Goal: Transaction & Acquisition: Purchase product/service

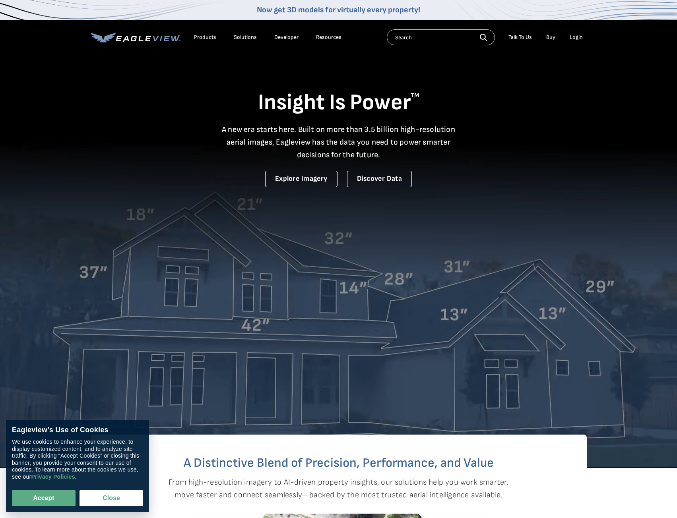
click at [580, 36] on div "Login" at bounding box center [576, 37] width 13 height 7
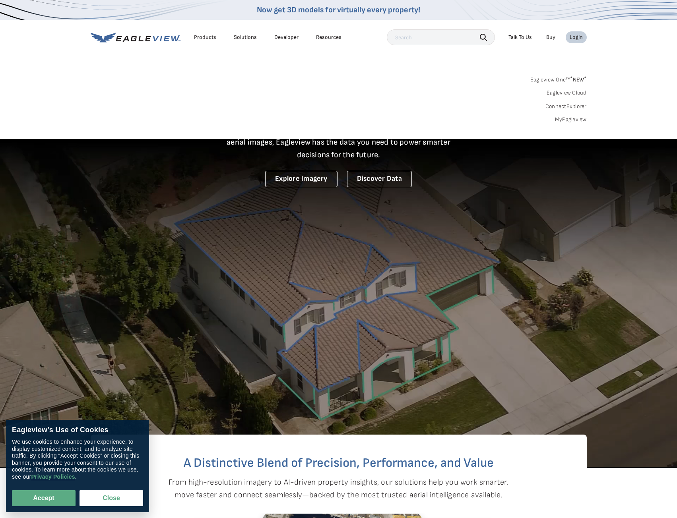
click at [577, 122] on link "MyEagleview" at bounding box center [571, 119] width 32 height 7
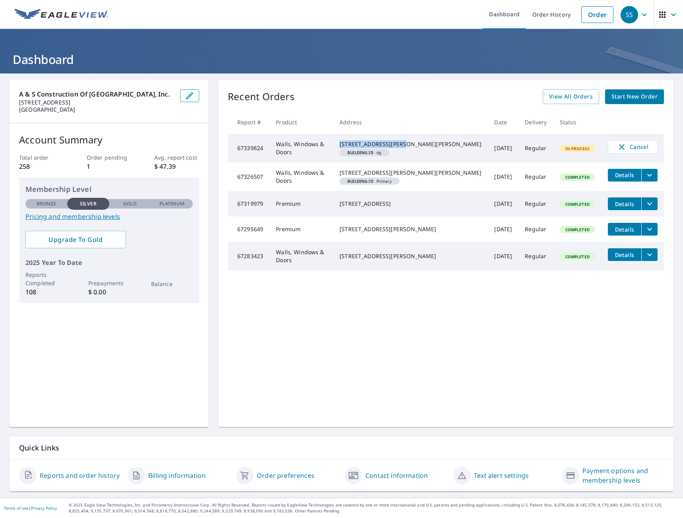
drag, startPoint x: 366, startPoint y: 144, endPoint x: 427, endPoint y: 148, distance: 60.9
click at [427, 147] on div "4302 Payne Koehler Rd New Albany, IN 47150" at bounding box center [411, 144] width 142 height 8
copy div "4302 Payne Koehler Rd"
click at [651, 98] on span "Start New Order" at bounding box center [634, 97] width 46 height 10
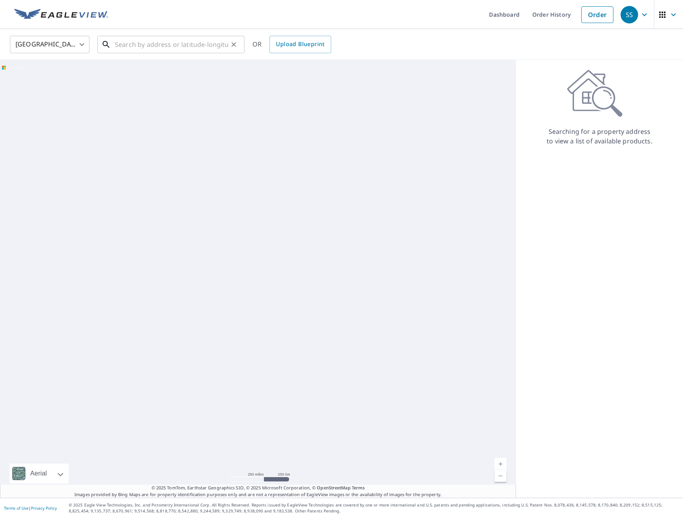
click at [219, 49] on input "text" at bounding box center [171, 44] width 113 height 22
paste input "110 Chesapeake Meadows Court"
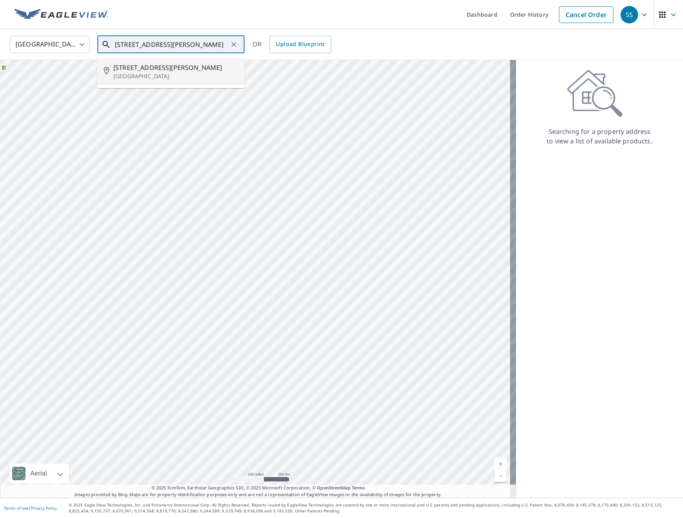
click at [188, 72] on span "110 Chesapeake Meadows Ct" at bounding box center [175, 68] width 125 height 10
type input "110 Chesapeake Meadows Ct Finchville, KY 40022"
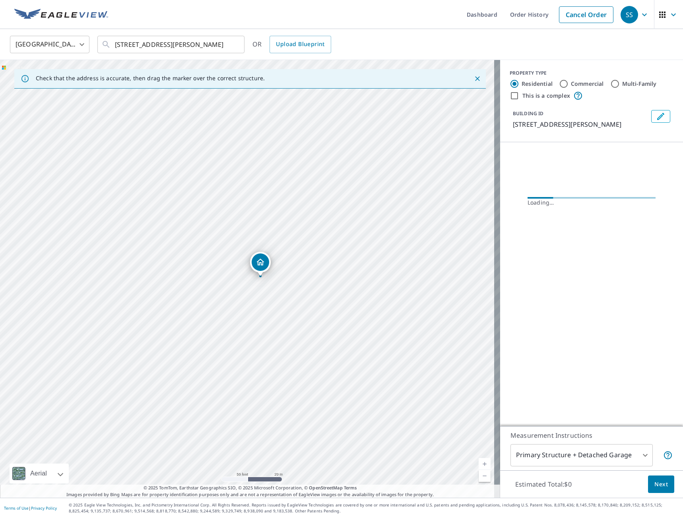
drag, startPoint x: 275, startPoint y: 279, endPoint x: 310, endPoint y: 262, distance: 38.9
click at [310, 262] on div "110 Chesapeake Meadows Ct Finchville, KY 40022" at bounding box center [250, 279] width 500 height 438
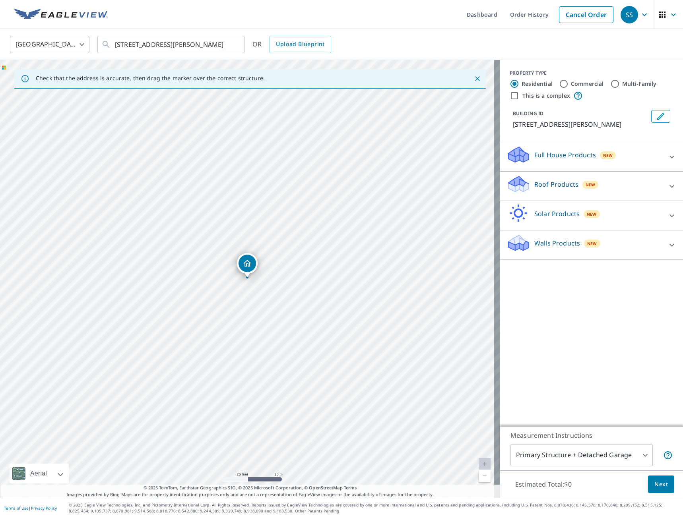
click at [662, 167] on div at bounding box center [671, 157] width 19 height 19
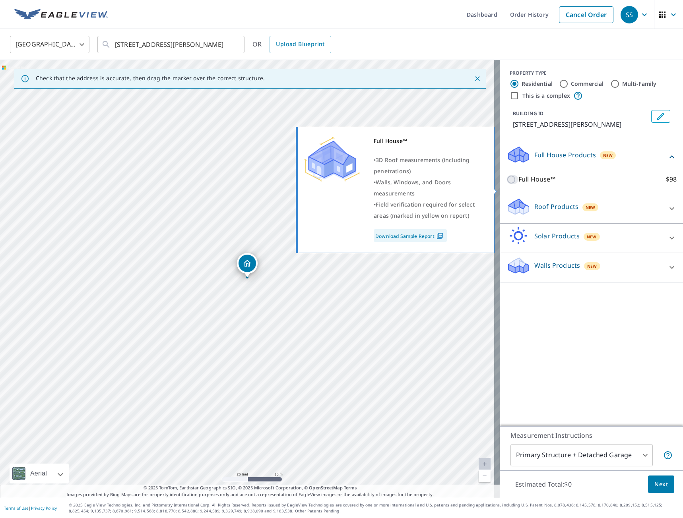
click at [507, 184] on input "Full House™ $98" at bounding box center [513, 180] width 12 height 10
checkbox input "true"
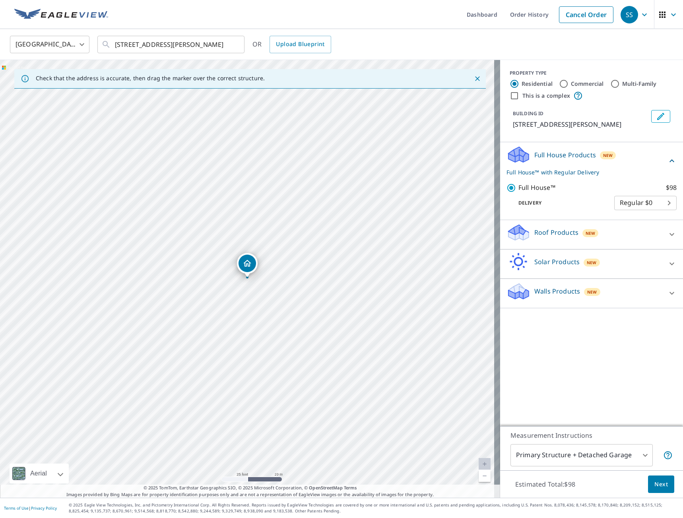
click at [619, 246] on div "Roof Products New" at bounding box center [585, 234] width 156 height 23
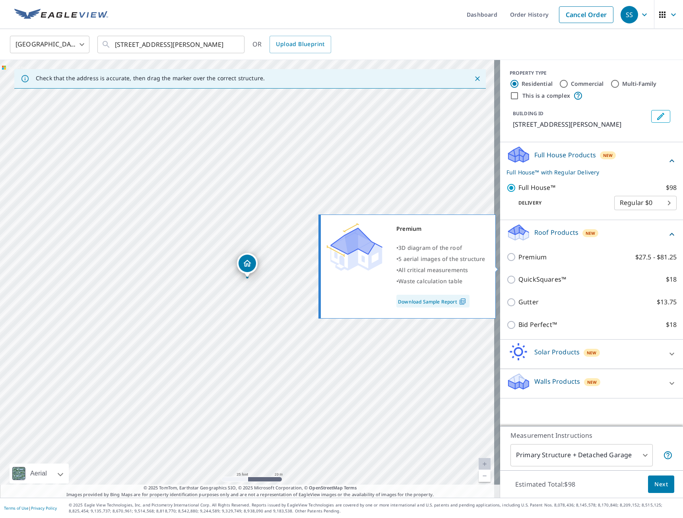
click at [518, 262] on p "Premium" at bounding box center [532, 257] width 28 height 10
click at [514, 262] on input "Premium $27.5 - $81.25" at bounding box center [513, 257] width 12 height 10
checkbox input "true"
checkbox input "false"
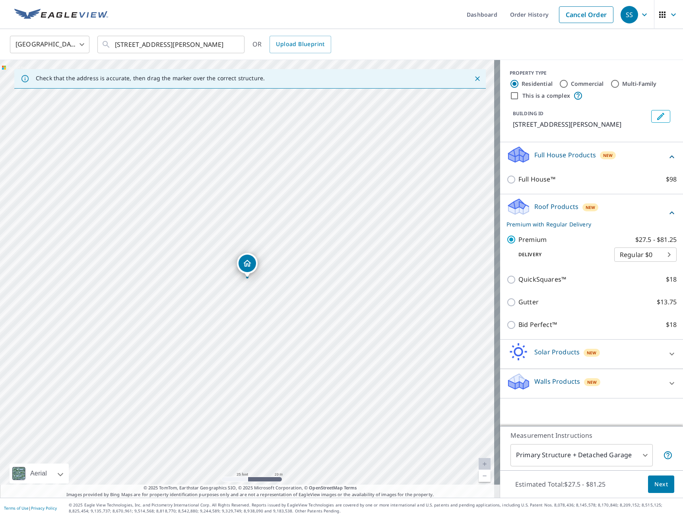
click at [600, 448] on body "SS SS Dashboard Order History Cancel Order SS United States US ​ 110 Chesapeake…" at bounding box center [341, 259] width 683 height 518
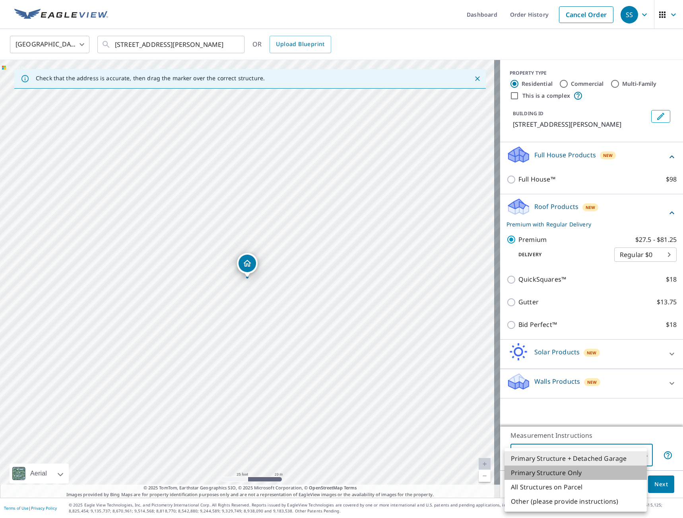
click at [555, 471] on li "Primary Structure Only" at bounding box center [576, 473] width 142 height 14
type input "2"
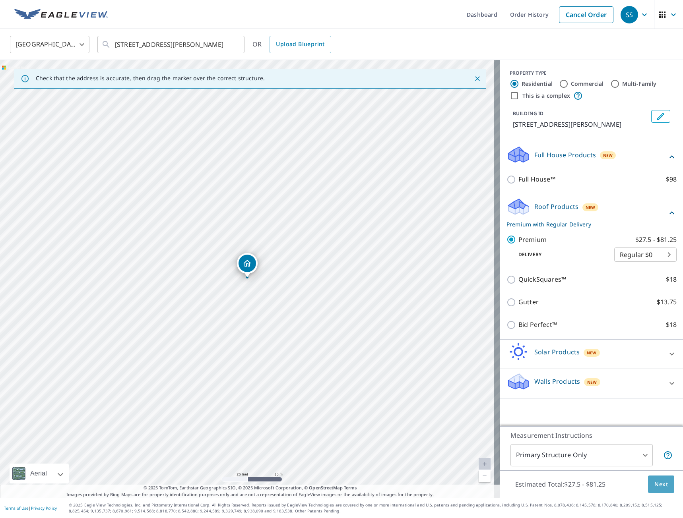
click at [660, 484] on span "Next" at bounding box center [661, 485] width 14 height 10
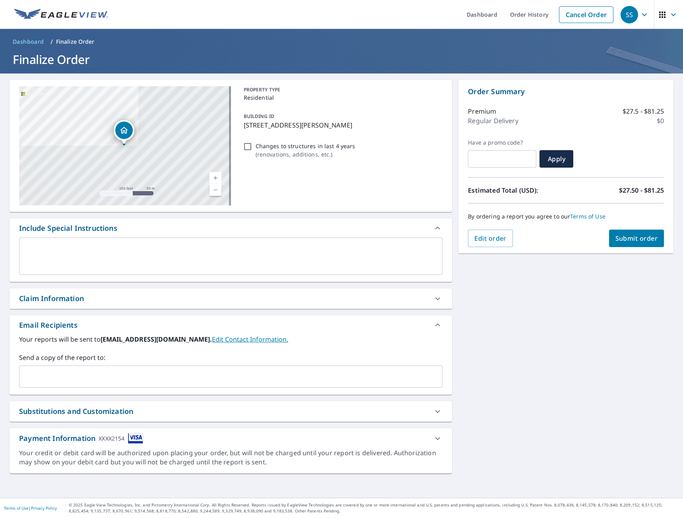
click at [136, 377] on input "text" at bounding box center [225, 376] width 404 height 15
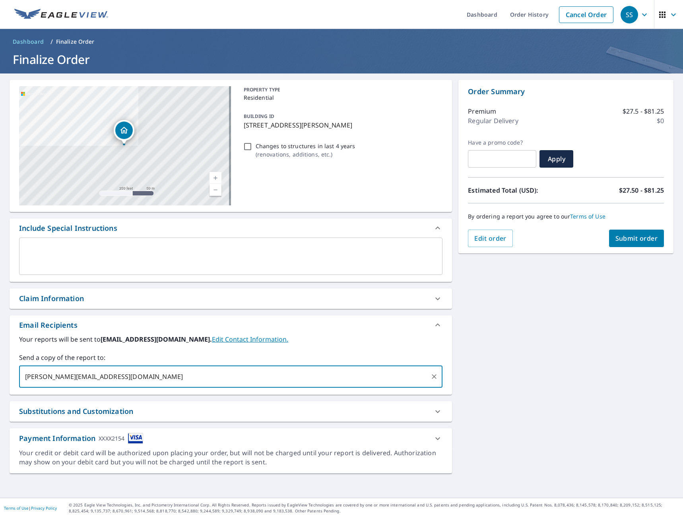
type input "ryan.dinnegan@ascoflouisville.com"
click at [626, 236] on span "Submit order" at bounding box center [636, 238] width 43 height 9
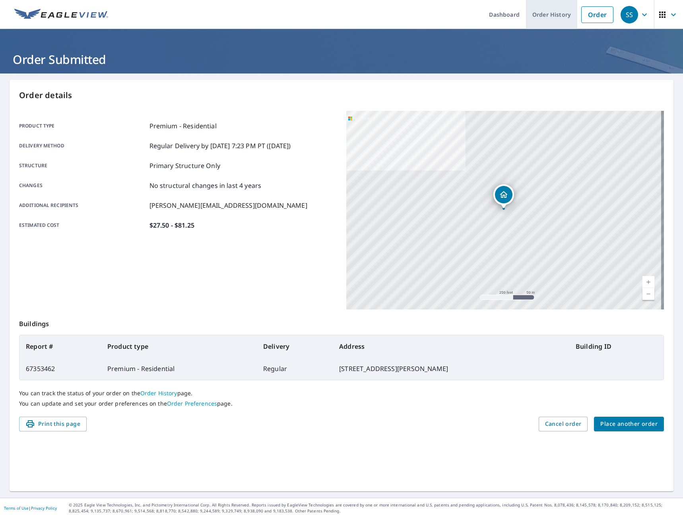
click at [538, 15] on link "Order History" at bounding box center [551, 14] width 51 height 29
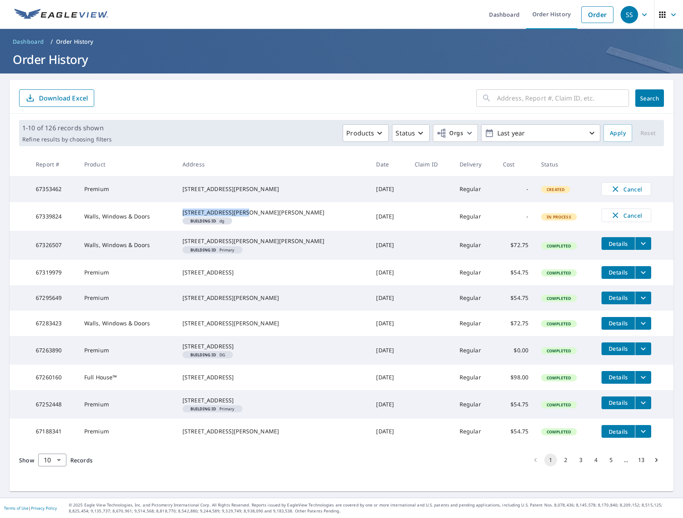
drag, startPoint x: 259, startPoint y: 215, endPoint x: 197, endPoint y: 215, distance: 62.4
click at [197, 215] on div "4302 Payne Koehler Rd New Albany, IN 47150" at bounding box center [272, 213] width 181 height 8
copy div "4302 Payne Koehler Rd"
click at [606, 248] on span "Details" at bounding box center [618, 244] width 24 height 8
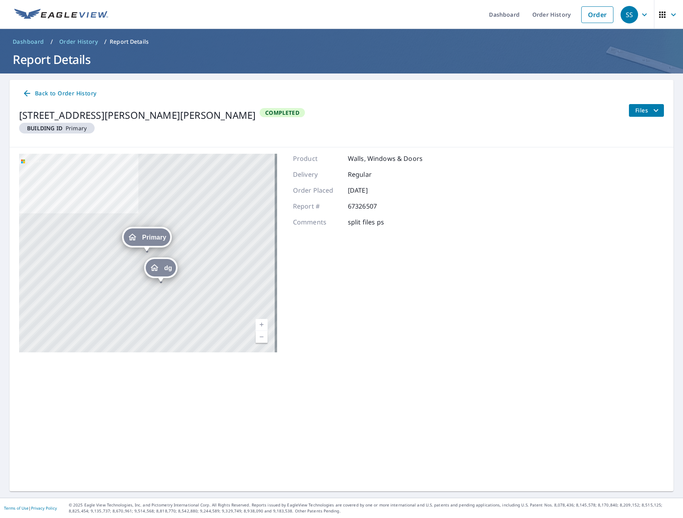
click at [637, 114] on span "Files" at bounding box center [647, 111] width 25 height 10
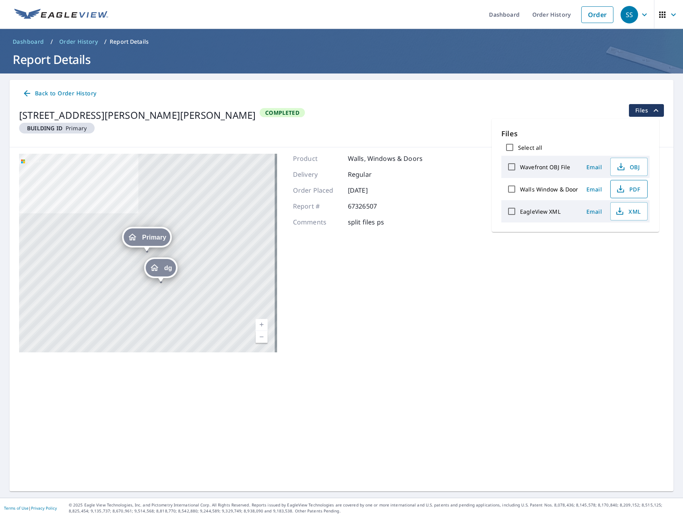
click at [629, 190] on span "PDF" at bounding box center [627, 189] width 25 height 10
